Goal: Task Accomplishment & Management: Complete application form

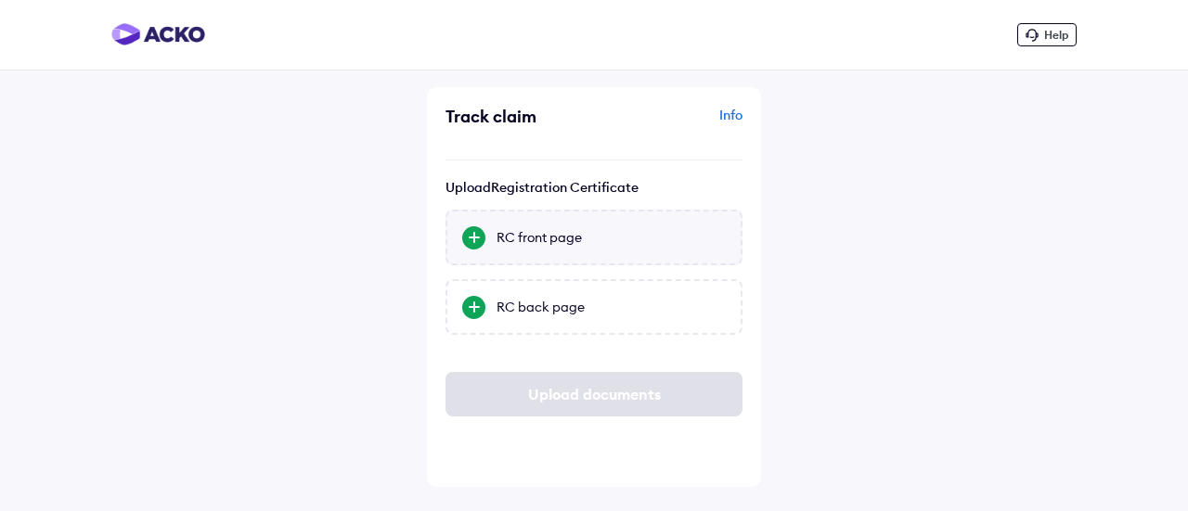
click at [585, 228] on div "RC front page" at bounding box center [610, 237] width 229 height 19
click at [0, 0] on input "RC front page" at bounding box center [0, 0] width 0 height 0
click at [542, 307] on div "RC back page" at bounding box center [610, 307] width 229 height 19
click at [0, 0] on input "RC back page" at bounding box center [0, 0] width 0 height 0
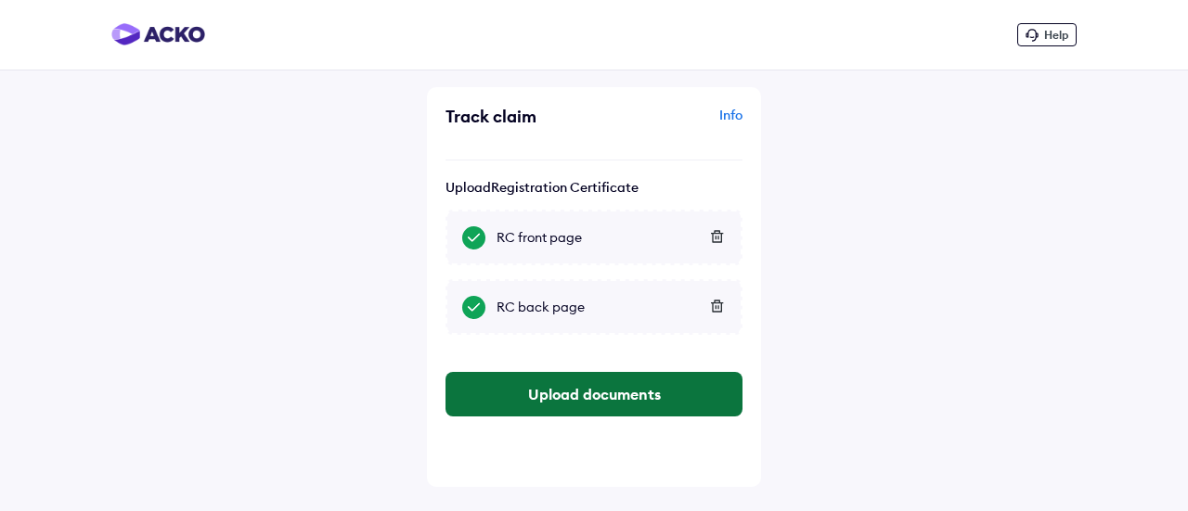
click at [600, 391] on button "Upload documents" at bounding box center [593, 394] width 297 height 45
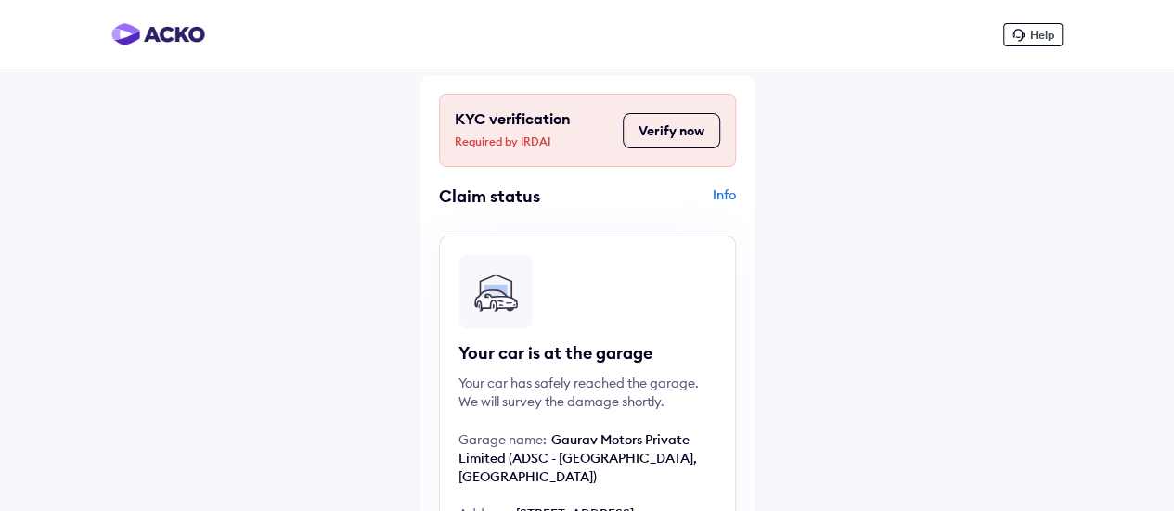
click at [677, 134] on button "Verify now" at bounding box center [671, 130] width 97 height 35
